Goal: Transaction & Acquisition: Download file/media

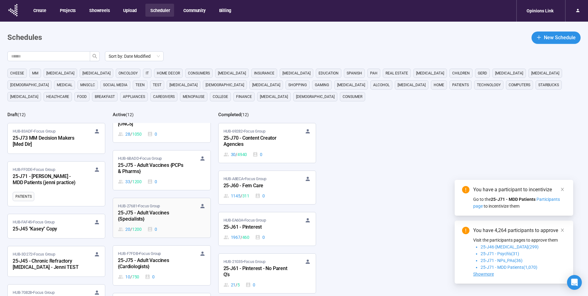
scroll to position [198, 0]
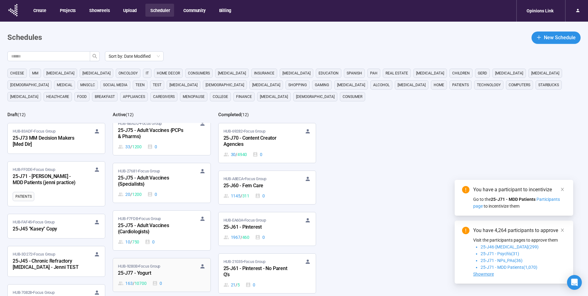
click at [158, 272] on div "25-J77 - Yogurt" at bounding box center [152, 273] width 68 height 8
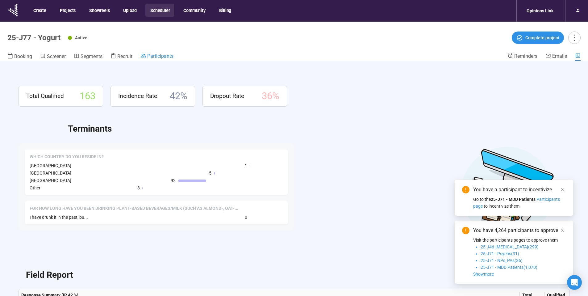
click at [163, 56] on span "Participants" at bounding box center [160, 56] width 26 height 6
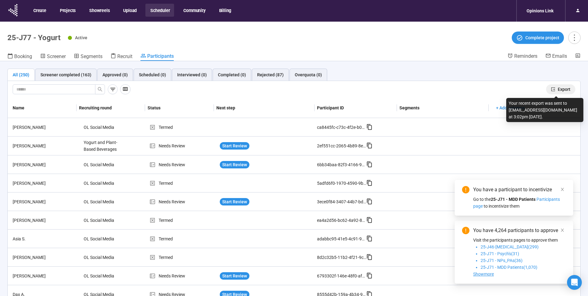
click at [558, 85] on button "Export" at bounding box center [560, 89] width 29 height 10
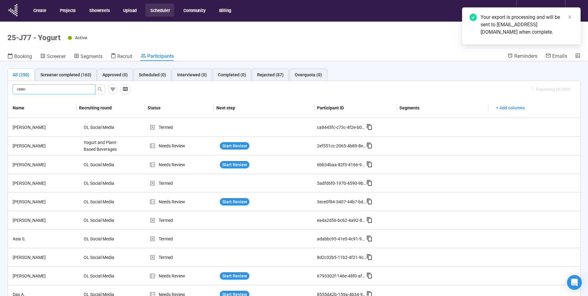
click at [65, 88] on input "text" at bounding box center [51, 89] width 70 height 7
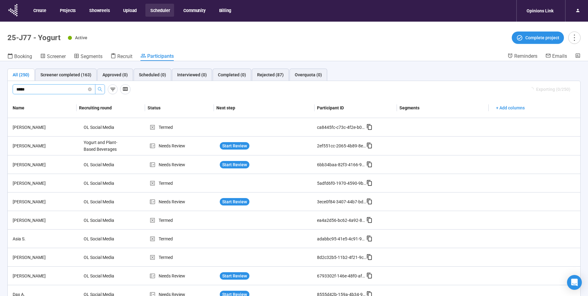
click at [102, 89] on icon "search" at bounding box center [100, 89] width 5 height 5
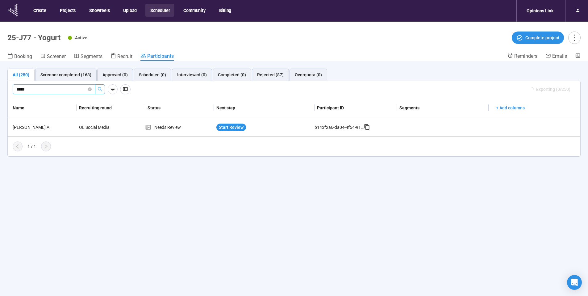
type input "*****"
click at [14, 9] on icon at bounding box center [13, 10] width 15 height 16
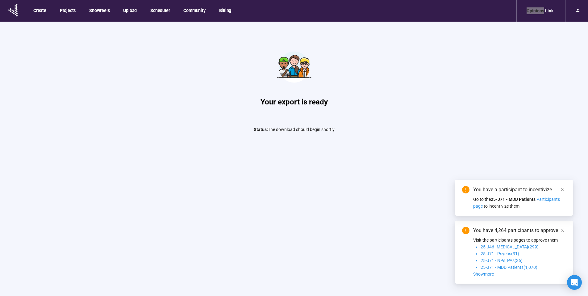
click at [515, 0] on nav "Create Projects Showreels Upload Scheduler Community Billing Opinions Link" at bounding box center [294, 11] width 588 height 22
